Goal: Transaction & Acquisition: Obtain resource

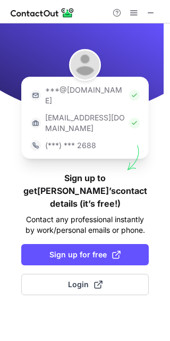
click at [151, 9] on span at bounding box center [151, 13] width 9 height 9
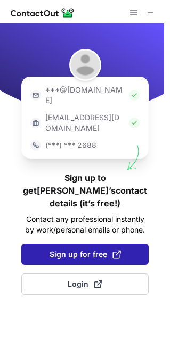
click at [84, 249] on span "Sign up for free" at bounding box center [85, 254] width 71 height 11
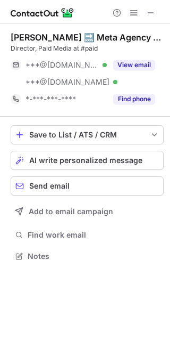
scroll to position [248, 170]
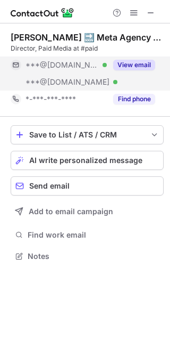
click at [133, 68] on button "View email" at bounding box center [134, 65] width 42 height 11
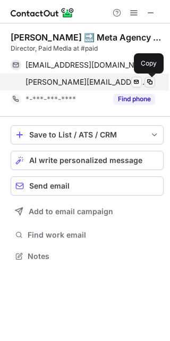
click at [150, 82] on span at bounding box center [150, 82] width 9 height 9
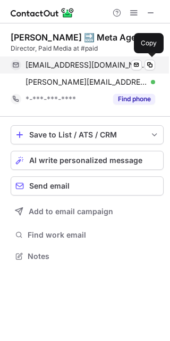
click at [62, 61] on span "changwonjay@gmail.com" at bounding box center [87, 65] width 122 height 10
